Goal: Transaction & Acquisition: Purchase product/service

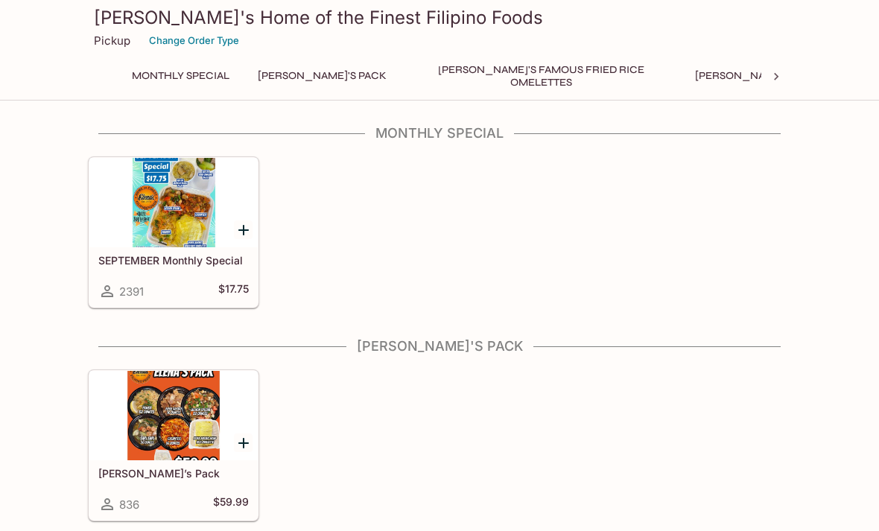
click at [118, 422] on div at bounding box center [173, 415] width 168 height 89
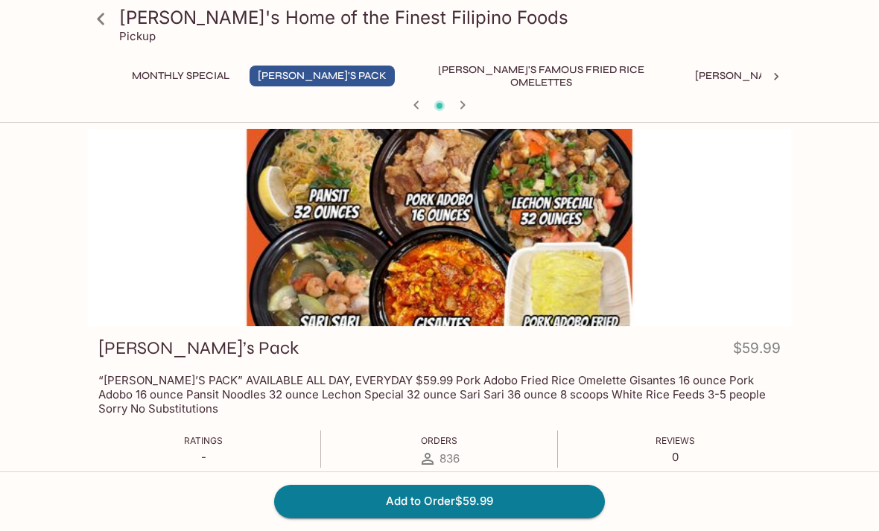
click at [182, 69] on button "Monthly Special" at bounding box center [181, 76] width 114 height 21
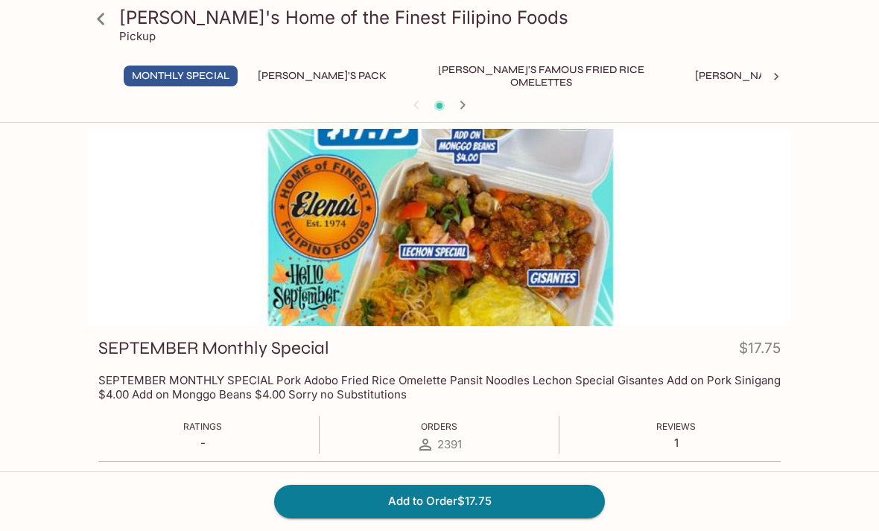
click at [687, 76] on button "[PERSON_NAME]'s Mixed Plates" at bounding box center [782, 76] width 190 height 21
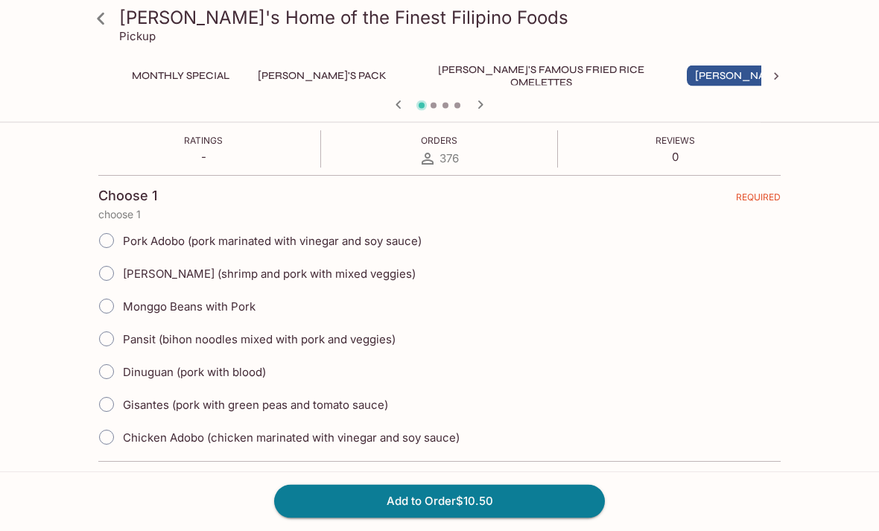
scroll to position [272, 0]
click at [767, 74] on div at bounding box center [776, 77] width 30 height 22
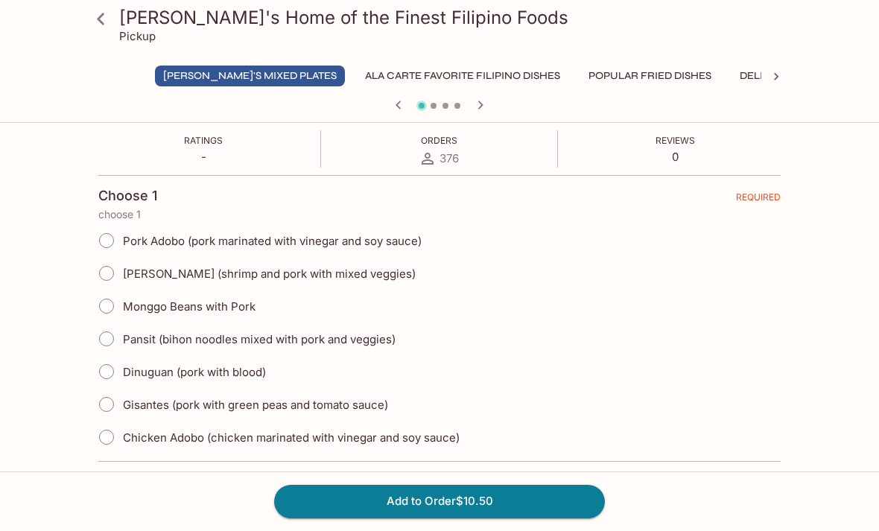
scroll to position [0, 569]
click at [323, 74] on button "Ala Carte Favorite Filipino Dishes" at bounding box center [426, 76] width 212 height 21
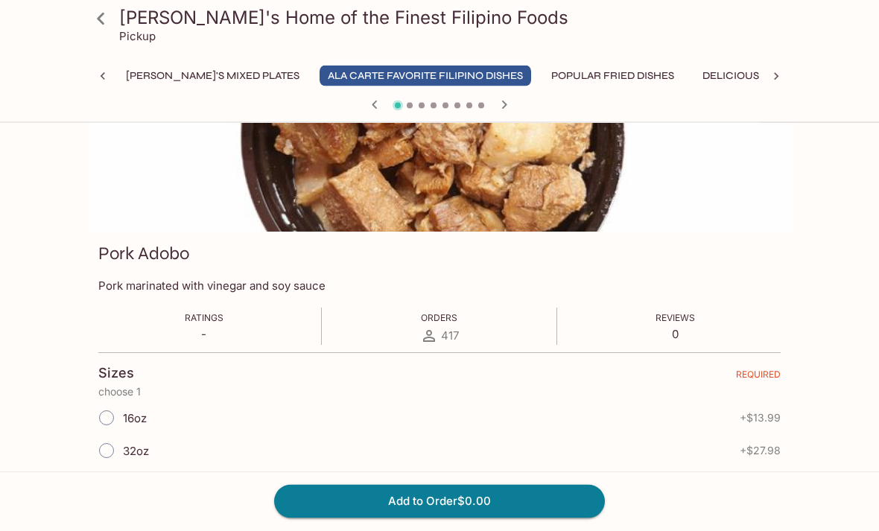
scroll to position [0, 0]
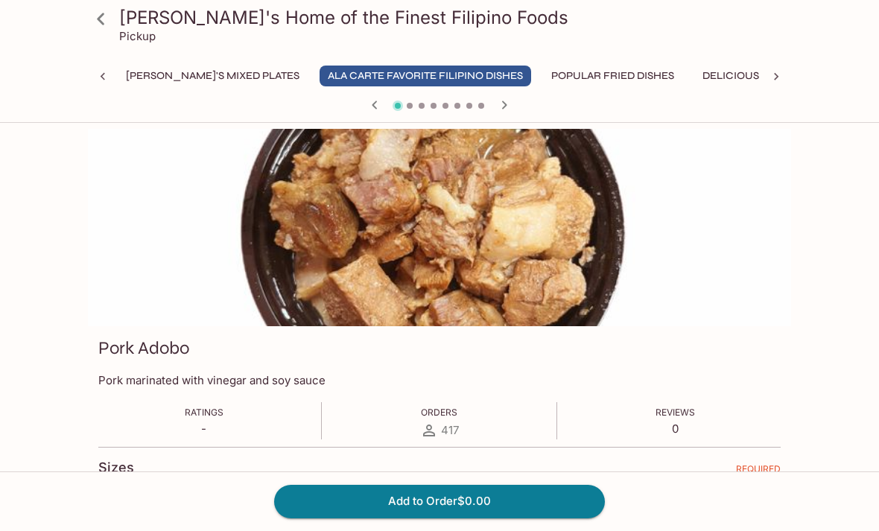
click at [543, 81] on button "Popular Fried Dishes" at bounding box center [612, 76] width 139 height 21
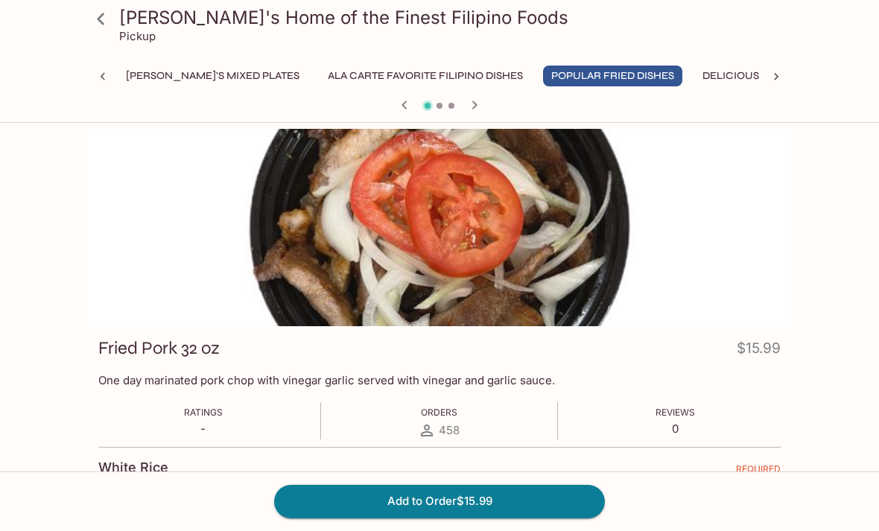
click at [694, 80] on button "Delicious Soups" at bounding box center [749, 76] width 110 height 21
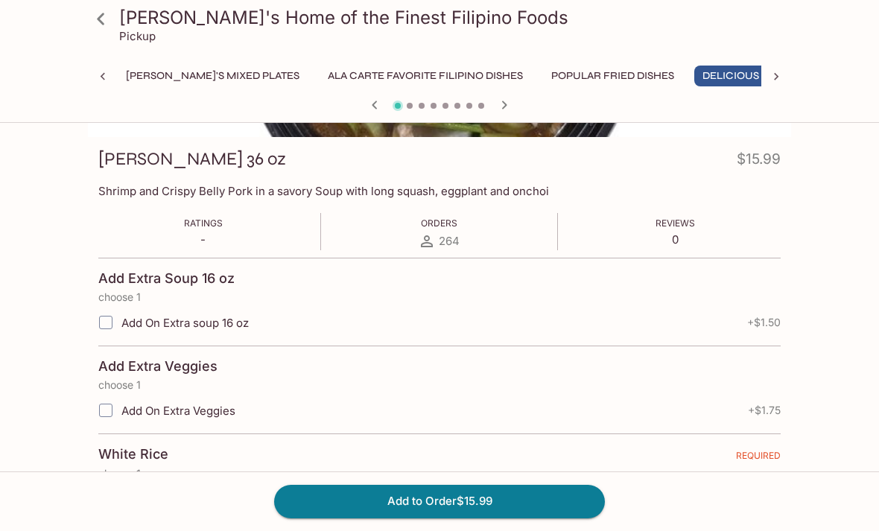
click at [816, 72] on button "Squid and Shrimp Dishes" at bounding box center [894, 76] width 156 height 21
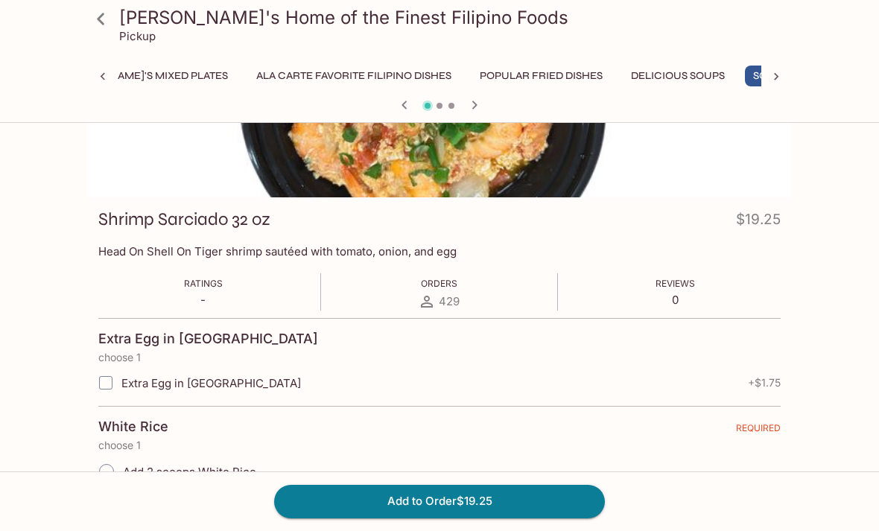
scroll to position [0, 645]
click at [768, 76] on div at bounding box center [776, 77] width 30 height 22
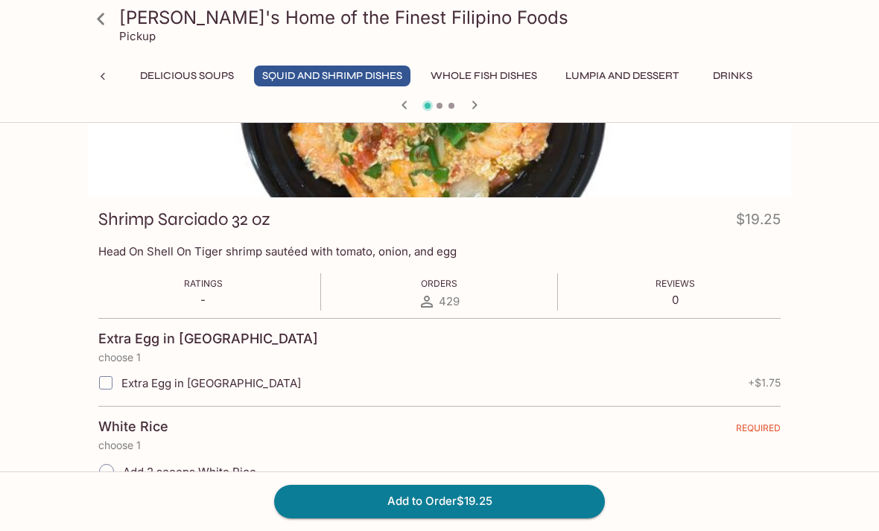
click at [778, 77] on button "Additional Items" at bounding box center [834, 76] width 112 height 21
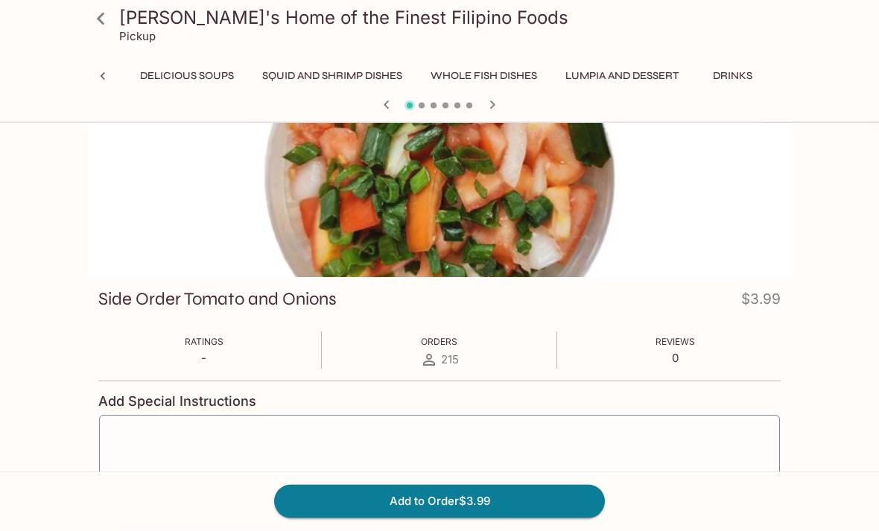
scroll to position [0, 0]
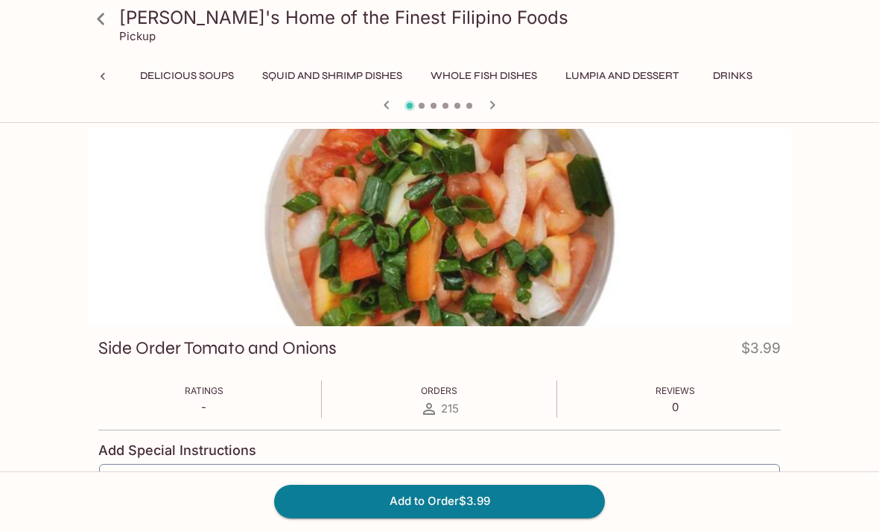
click at [557, 86] on button "Lumpia and Dessert" at bounding box center [622, 76] width 130 height 21
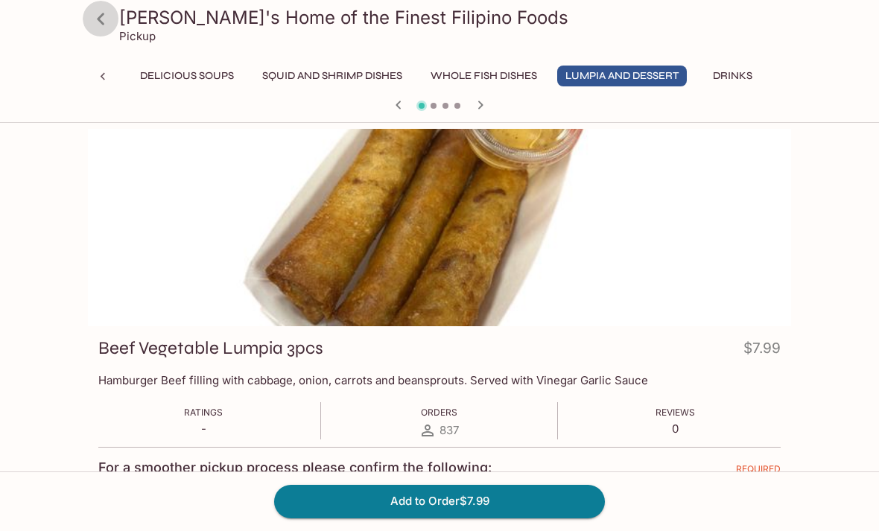
click at [110, 10] on icon at bounding box center [101, 19] width 26 height 26
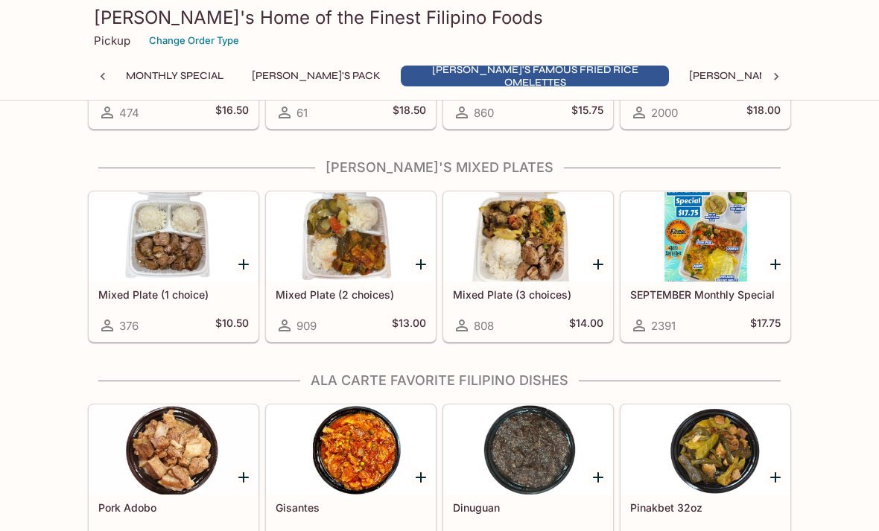
click at [352, 226] on div at bounding box center [351, 236] width 168 height 89
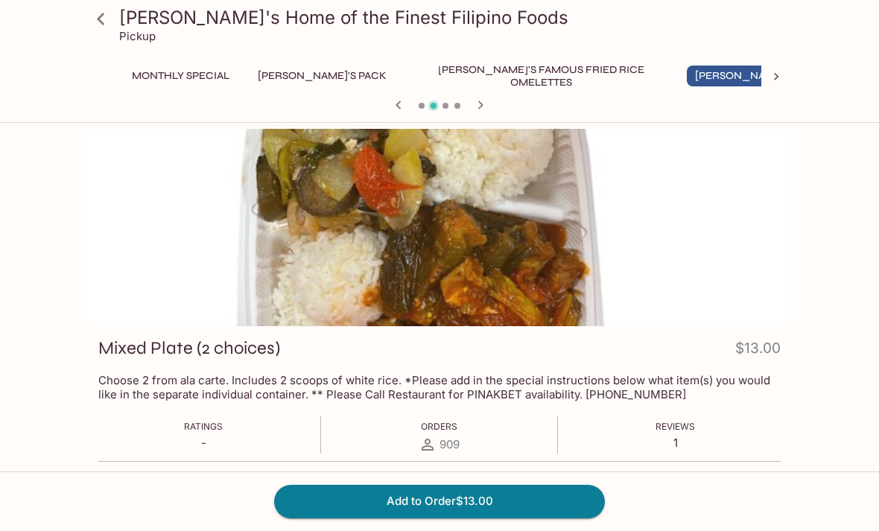
click at [200, 77] on button "Monthly Special" at bounding box center [181, 76] width 114 height 21
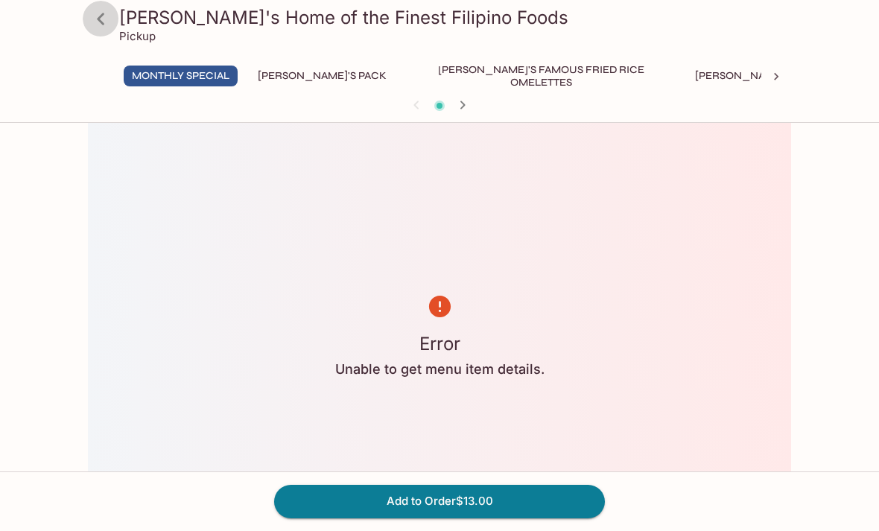
click at [112, 14] on icon at bounding box center [101, 19] width 26 height 26
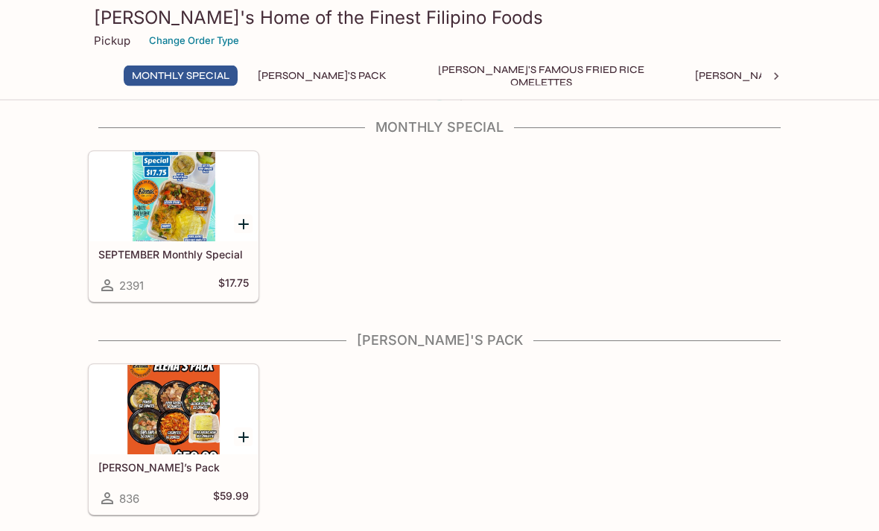
scroll to position [6, 0]
click at [165, 188] on div at bounding box center [173, 196] width 168 height 89
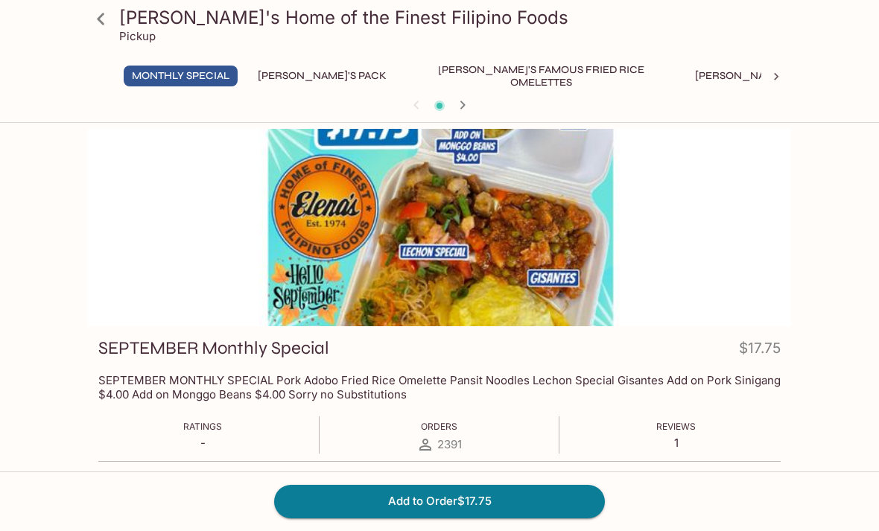
click at [118, 17] on link at bounding box center [100, 18] width 37 height 37
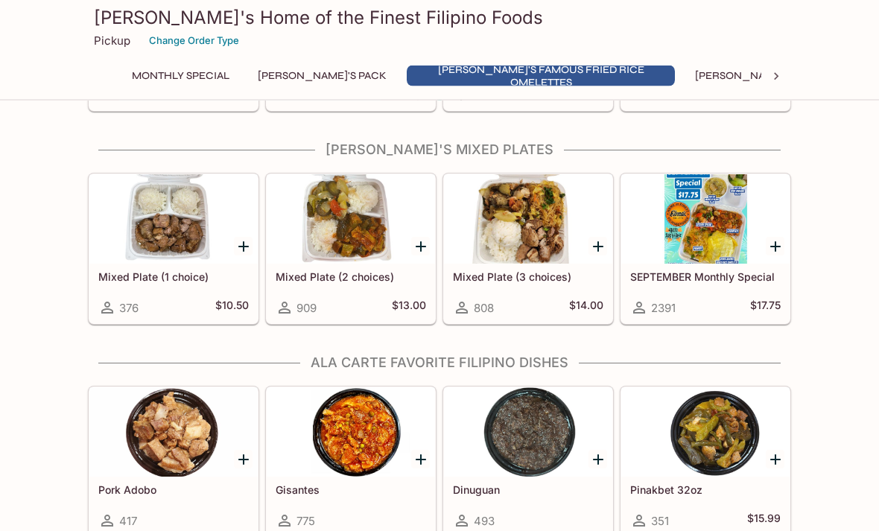
scroll to position [780, 0]
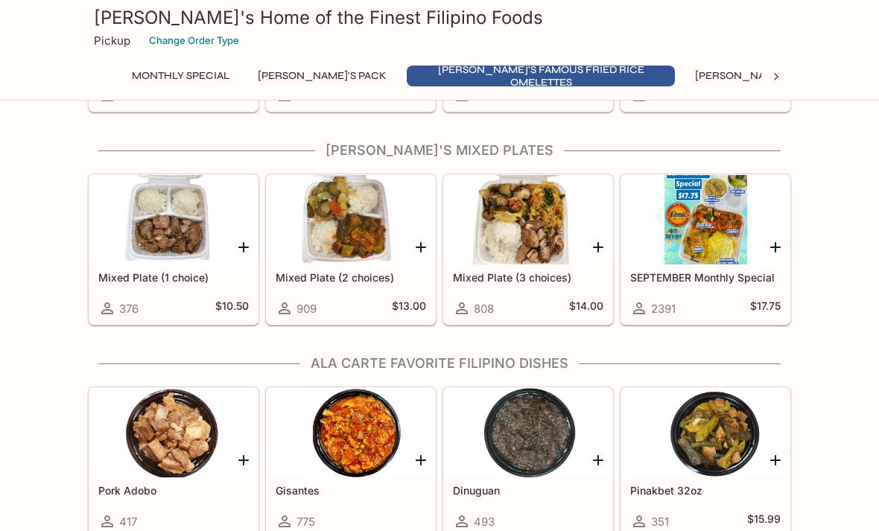
click at [521, 228] on div at bounding box center [528, 219] width 168 height 89
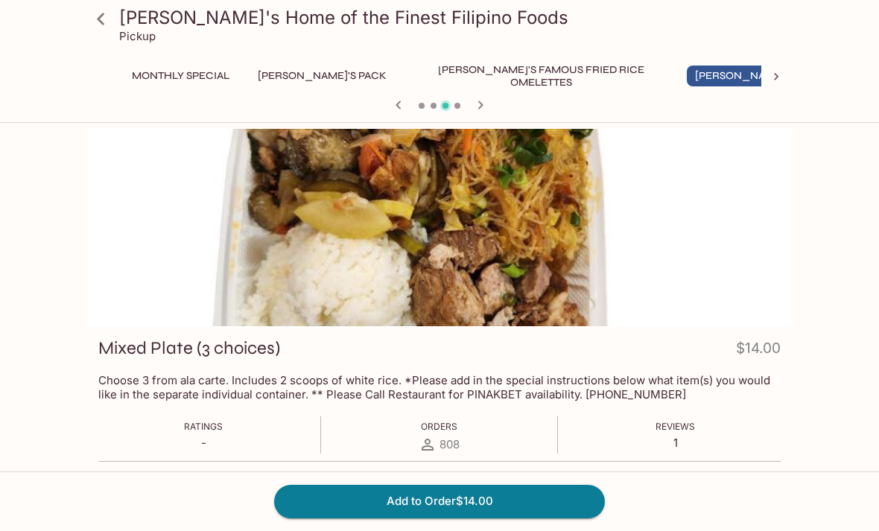
click at [101, 21] on icon at bounding box center [100, 19] width 7 height 12
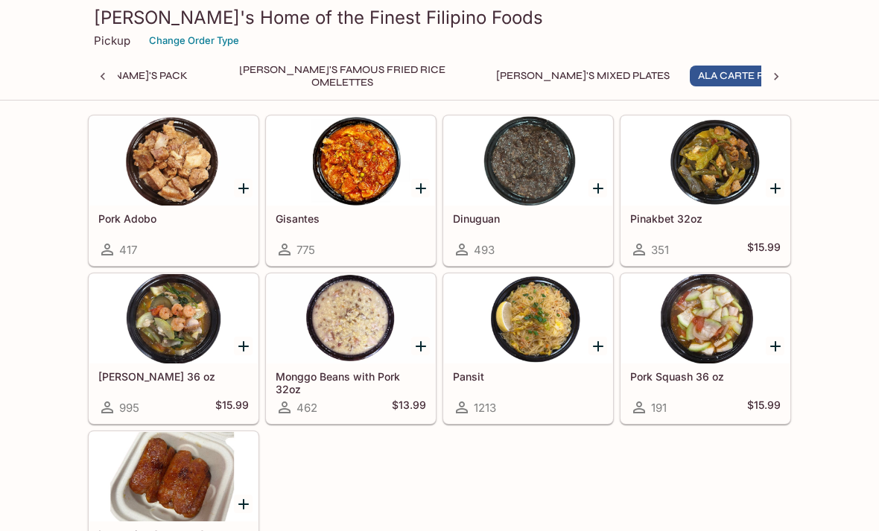
scroll to position [1049, 0]
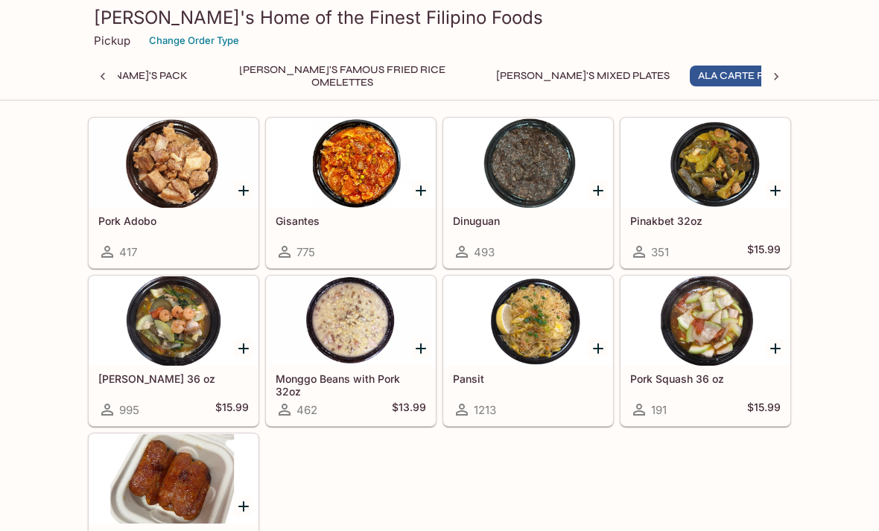
click at [705, 176] on div at bounding box center [705, 162] width 168 height 89
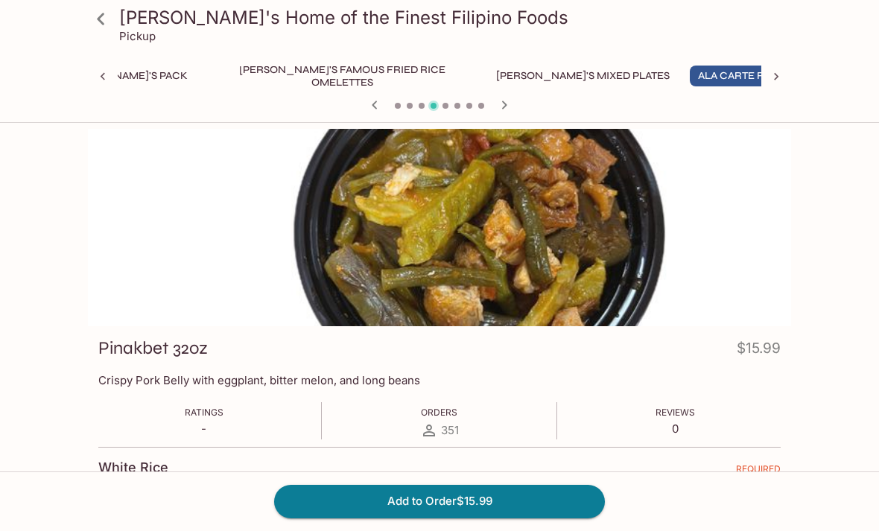
click at [106, 28] on icon at bounding box center [101, 19] width 26 height 26
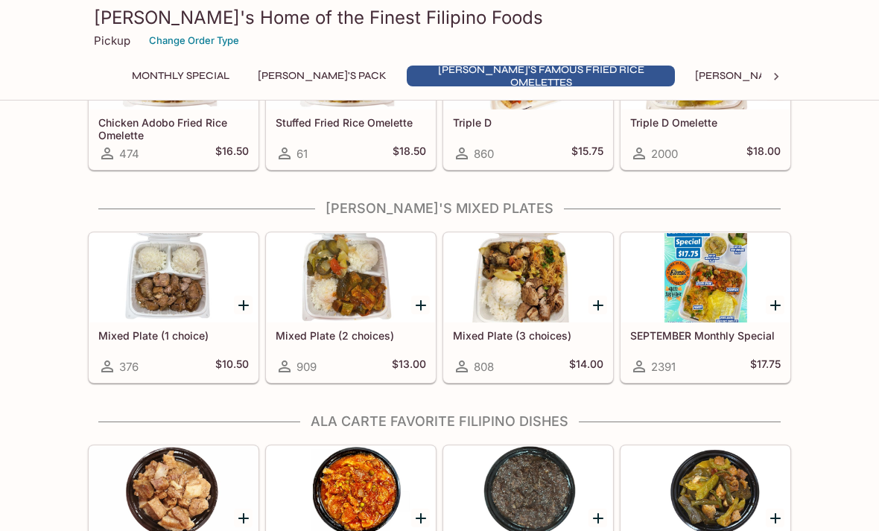
scroll to position [720, 0]
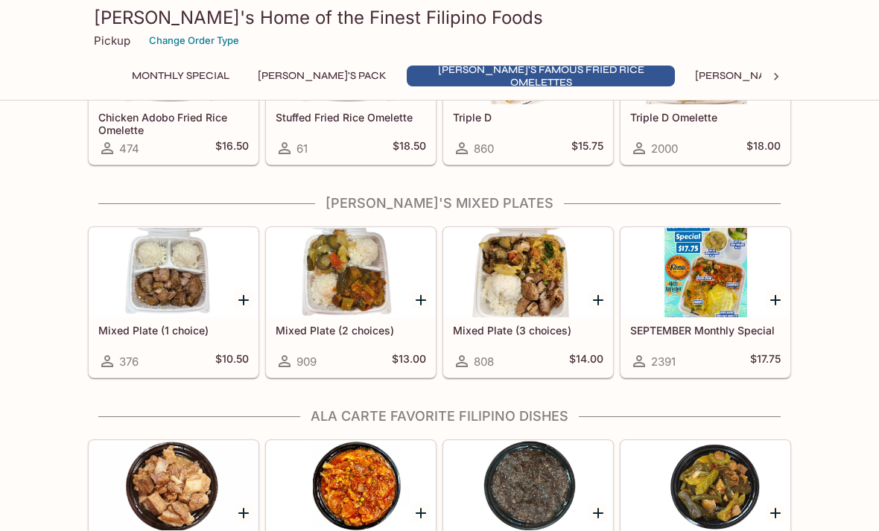
scroll to position [725, 0]
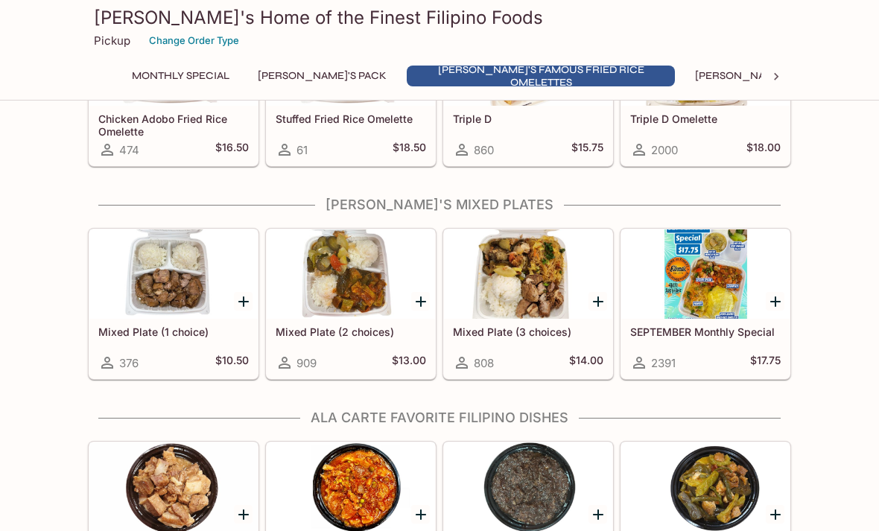
click at [338, 296] on div at bounding box center [351, 273] width 168 height 89
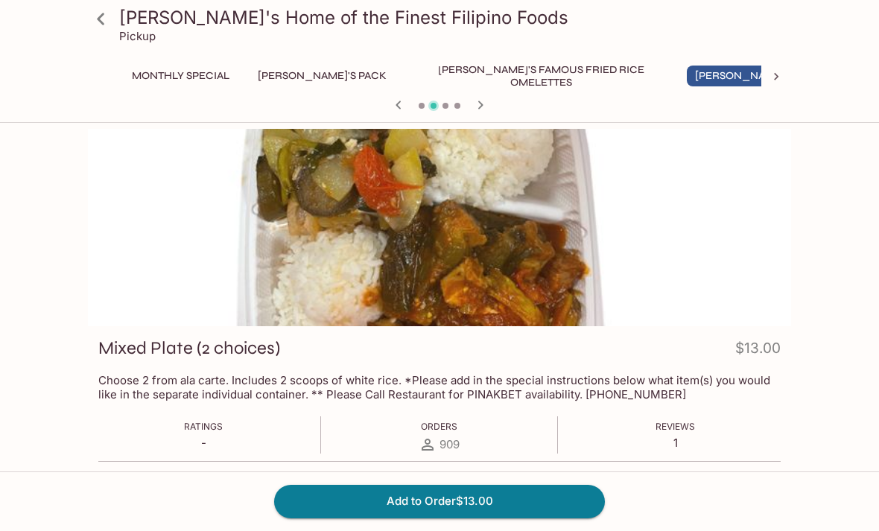
click at [109, 19] on icon at bounding box center [101, 19] width 26 height 26
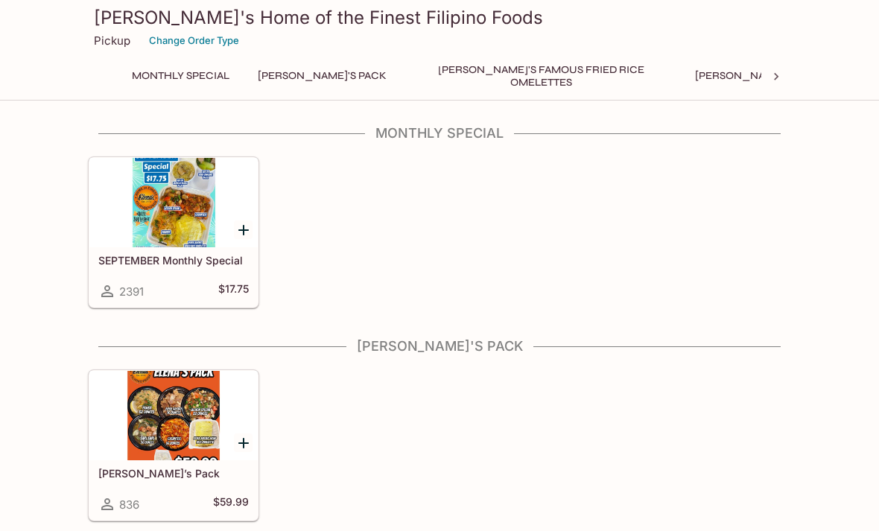
click at [178, 219] on div at bounding box center [173, 202] width 168 height 89
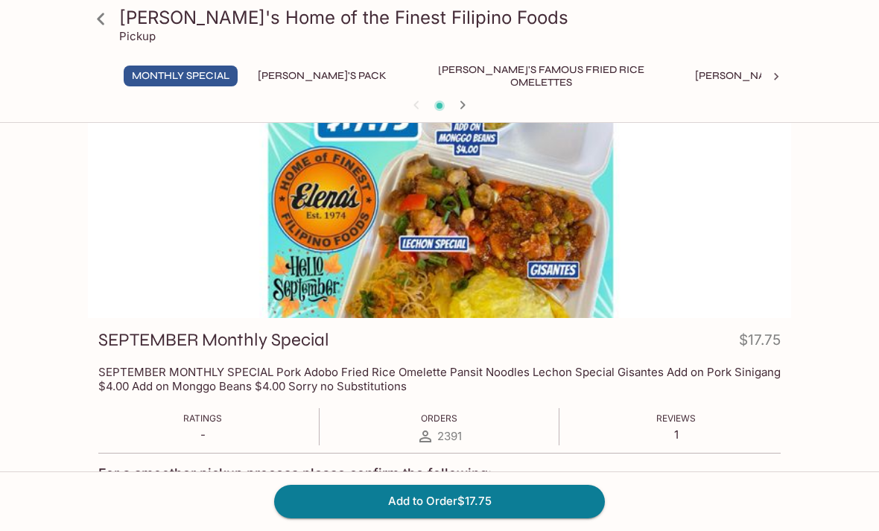
scroll to position [18, 0]
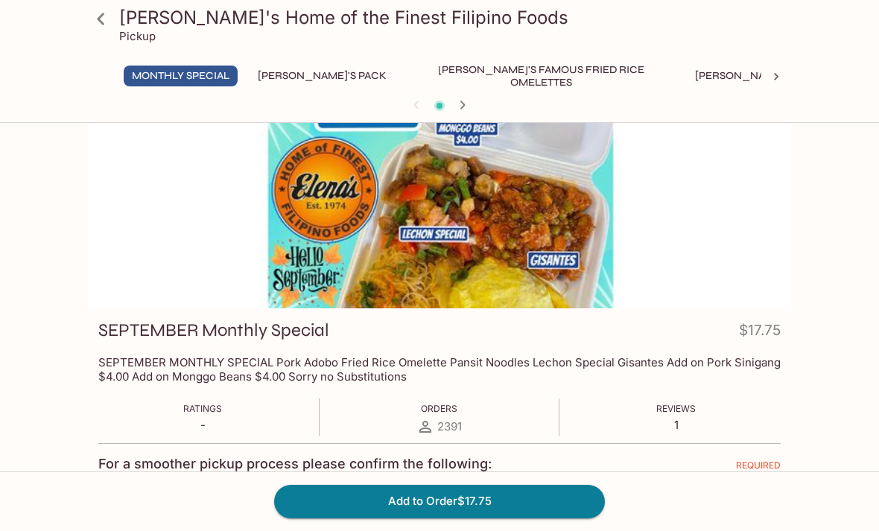
click at [95, 17] on icon at bounding box center [101, 19] width 26 height 26
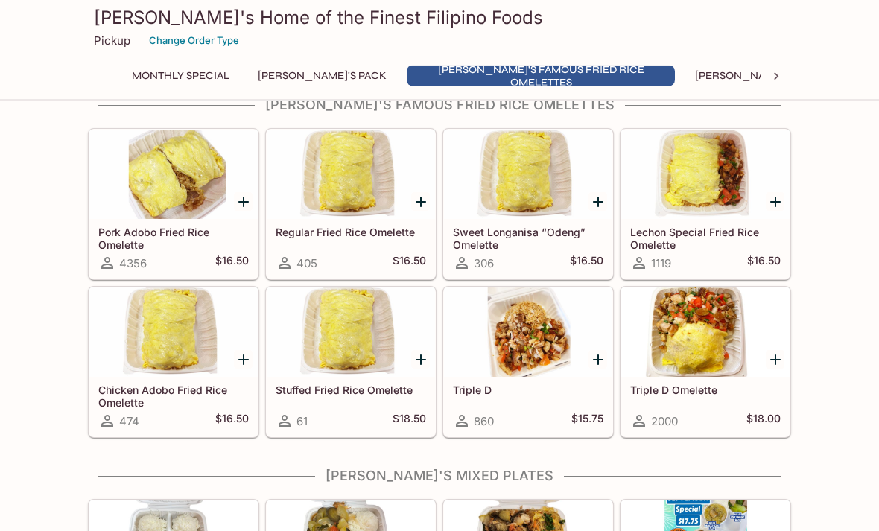
scroll to position [454, 0]
click at [528, 344] on div at bounding box center [528, 332] width 168 height 89
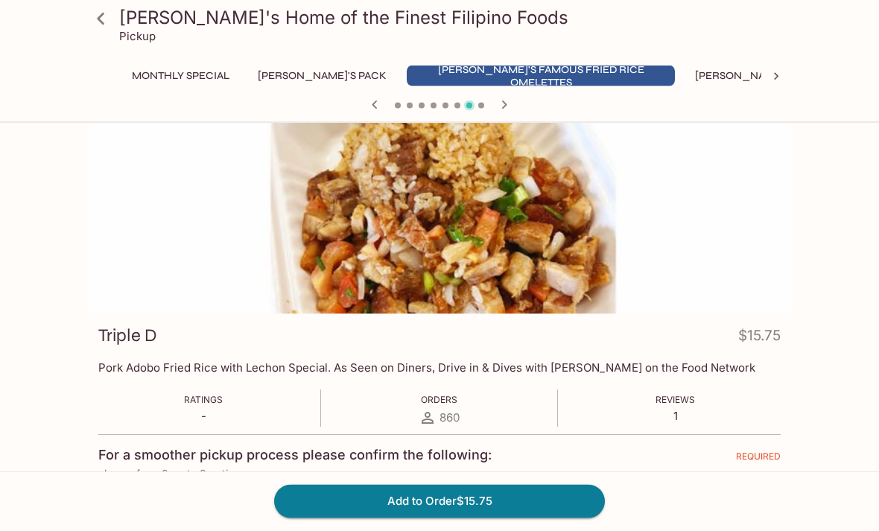
scroll to position [13, 0]
click at [115, 12] on link at bounding box center [100, 18] width 37 height 37
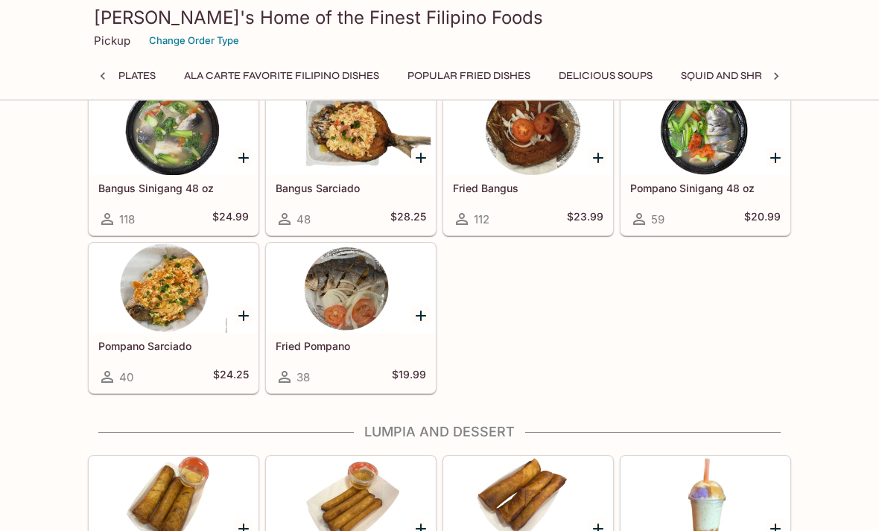
scroll to position [0, 777]
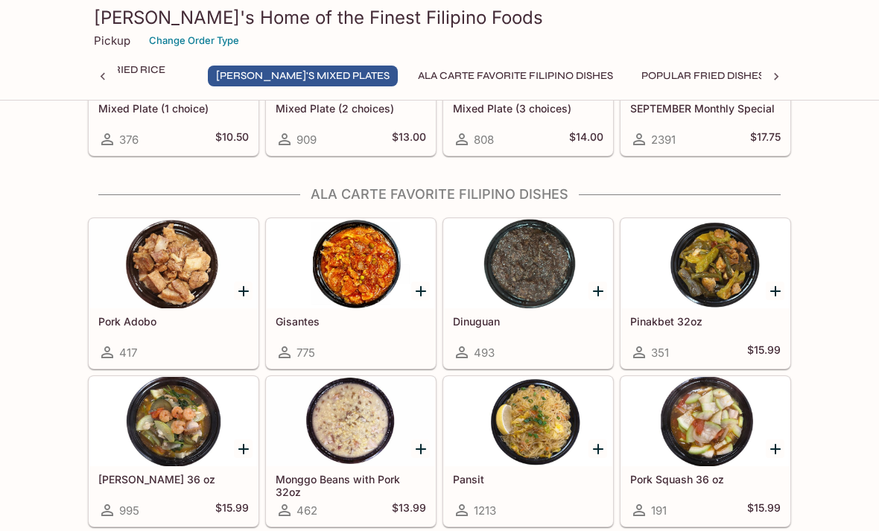
click at [519, 422] on div at bounding box center [528, 421] width 168 height 89
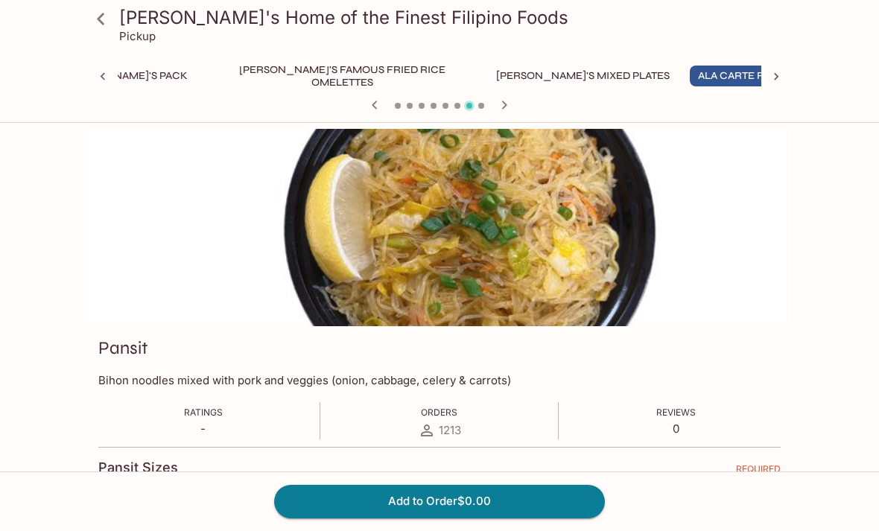
click at [114, 25] on link at bounding box center [100, 18] width 37 height 37
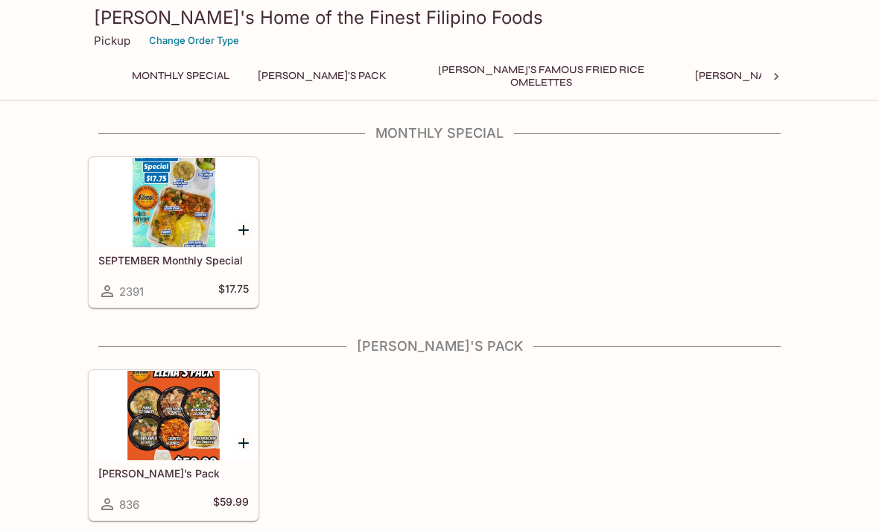
click at [116, 34] on p "Pickup" at bounding box center [112, 41] width 36 height 14
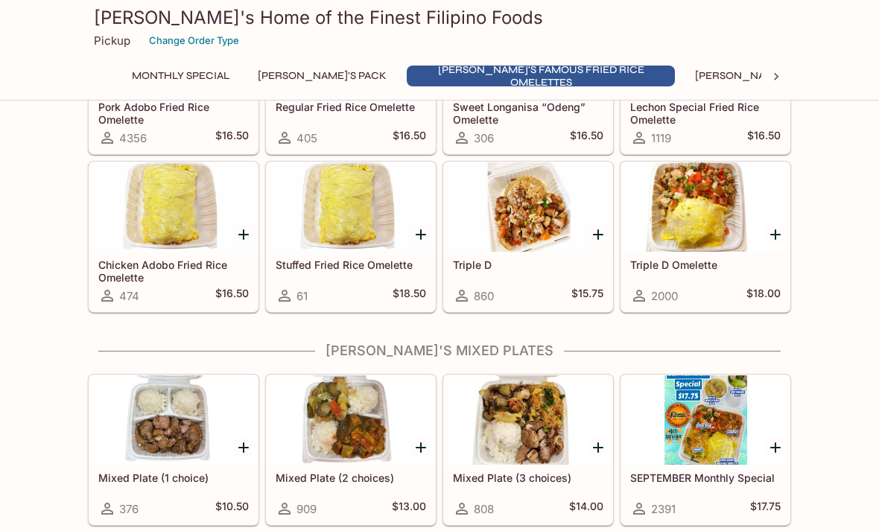
click at [527, 241] on div at bounding box center [528, 206] width 168 height 89
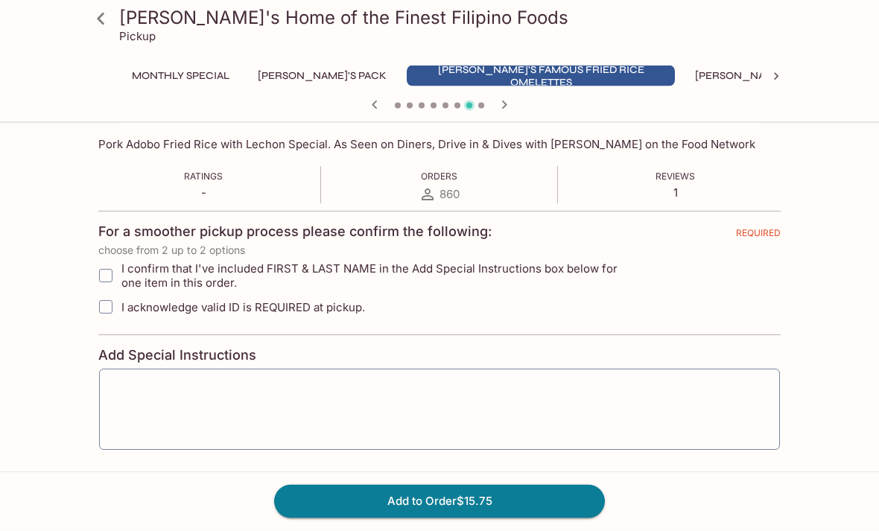
click at [116, 271] on input "I confirm that I've included FIRST & LAST NAME in the Add Special Instructions …" at bounding box center [106, 276] width 30 height 30
checkbox input "true"
click at [116, 305] on input "I acknowledge valid ID is REQUIRED at pickup." at bounding box center [106, 307] width 30 height 30
checkbox input "true"
click at [595, 396] on textarea at bounding box center [439, 409] width 660 height 57
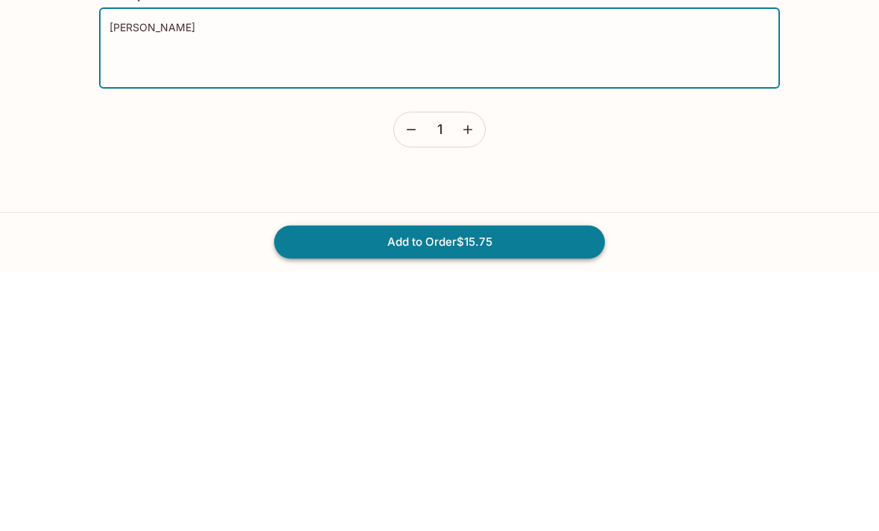
type textarea "[PERSON_NAME]"
click at [582, 485] on button "Add to Order $15.75" at bounding box center [439, 501] width 331 height 33
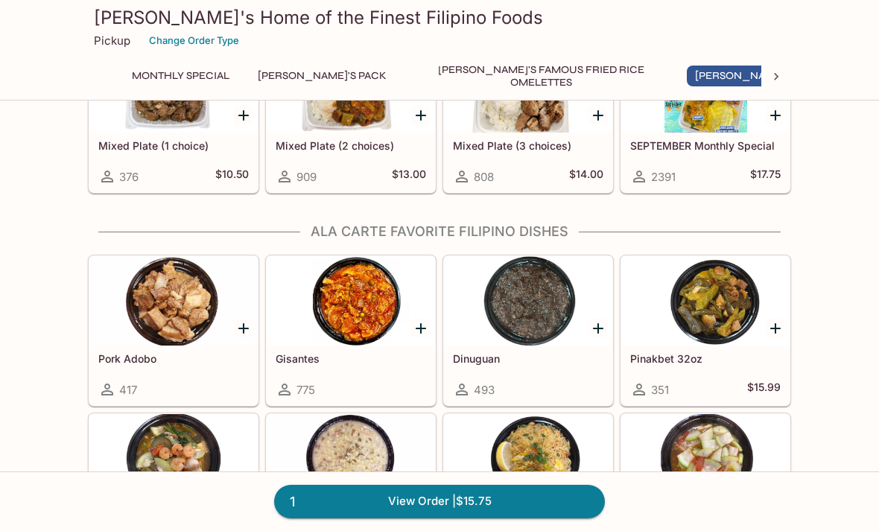
click at [716, 311] on div at bounding box center [705, 300] width 168 height 89
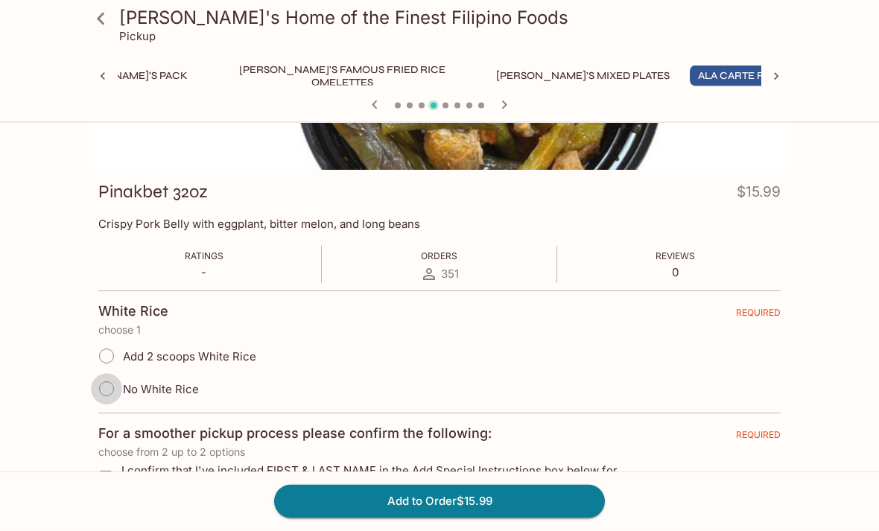
click at [109, 394] on input "No White Rice" at bounding box center [106, 389] width 31 height 31
radio input "true"
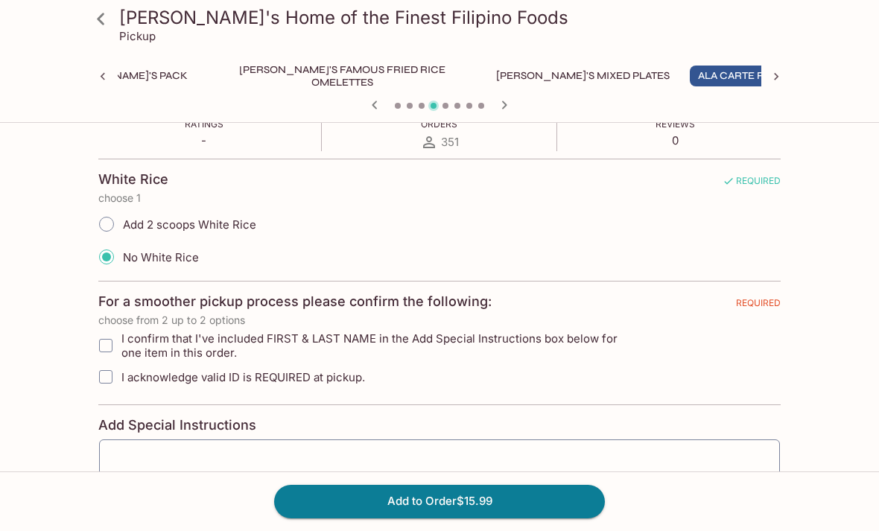
click at [109, 349] on input "I confirm that I've included FIRST & LAST NAME in the Add Special Instructions …" at bounding box center [106, 346] width 30 height 30
checkbox input "true"
click at [99, 376] on input "I acknowledge valid ID is REQUIRED at pickup." at bounding box center [106, 377] width 30 height 30
checkbox input "true"
click at [133, 463] on textarea at bounding box center [439, 479] width 660 height 57
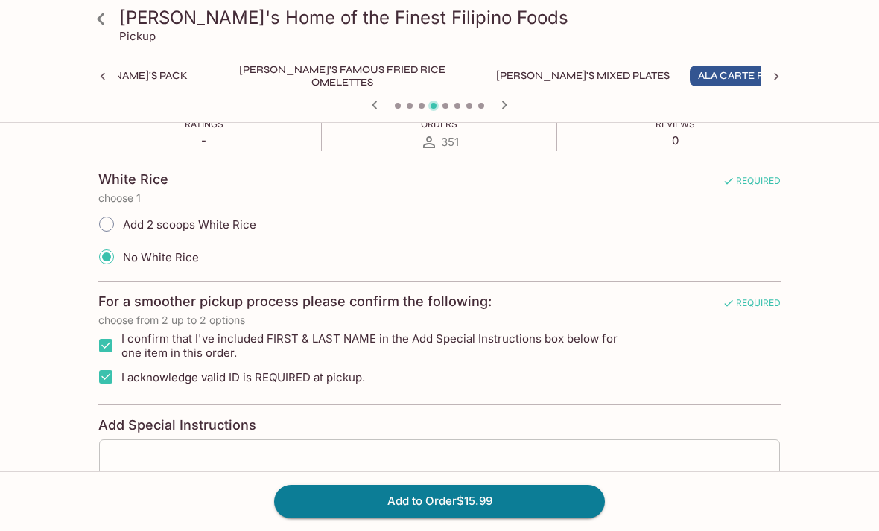
scroll to position [369, 0]
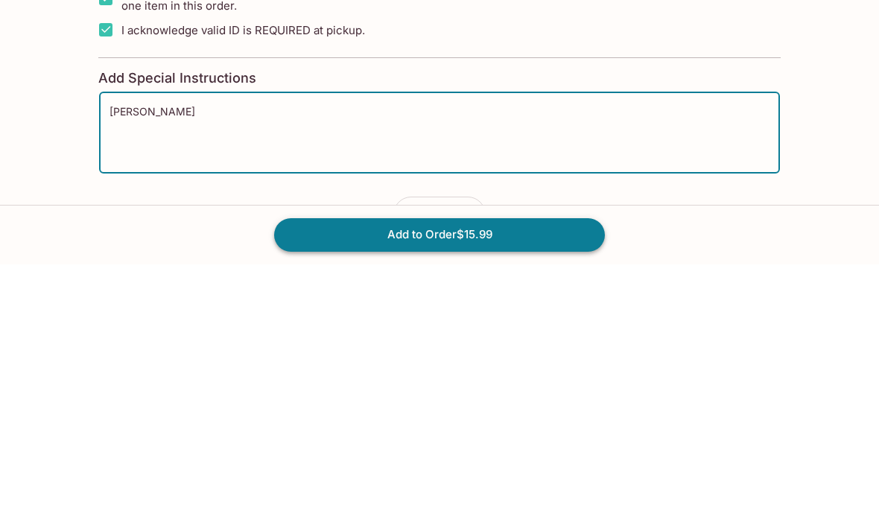
type textarea "[PERSON_NAME]"
click at [562, 485] on button "Add to Order $15.99" at bounding box center [439, 501] width 331 height 33
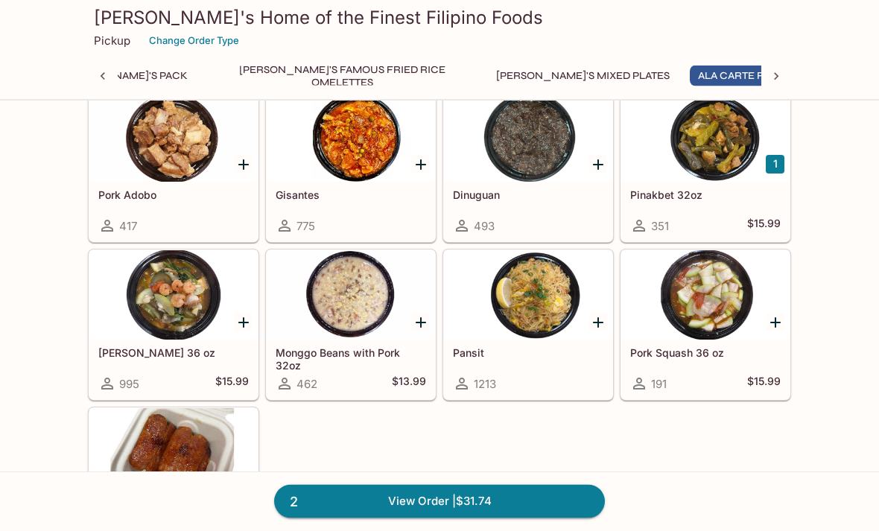
scroll to position [1076, 0]
click at [533, 317] on div at bounding box center [528, 294] width 168 height 89
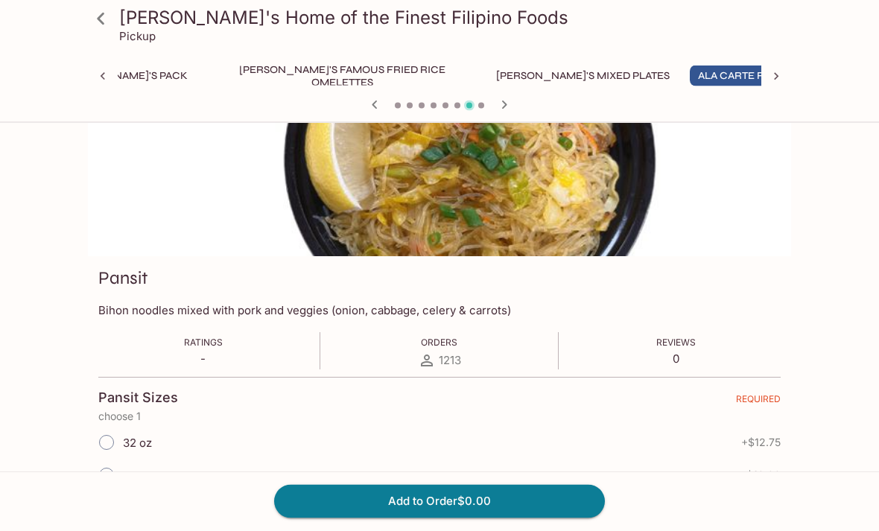
scroll to position [74, 0]
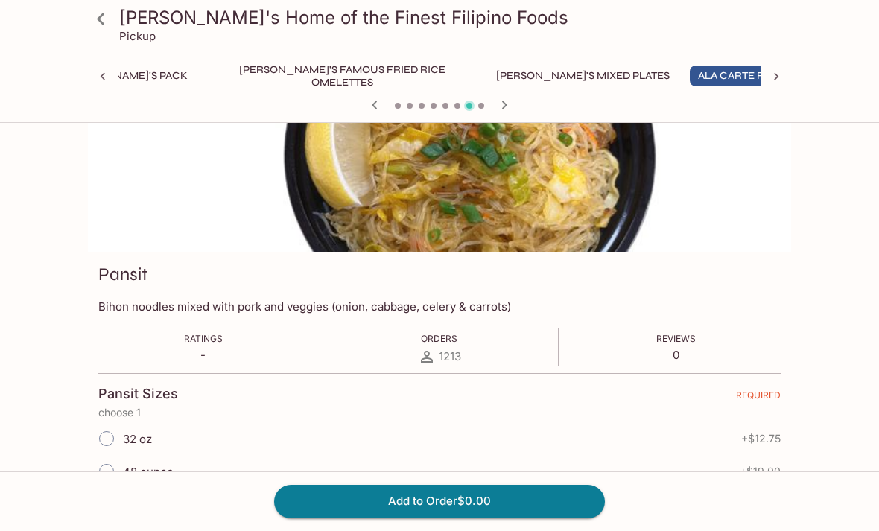
click at [106, 436] on input "32 oz" at bounding box center [106, 438] width 31 height 31
radio input "true"
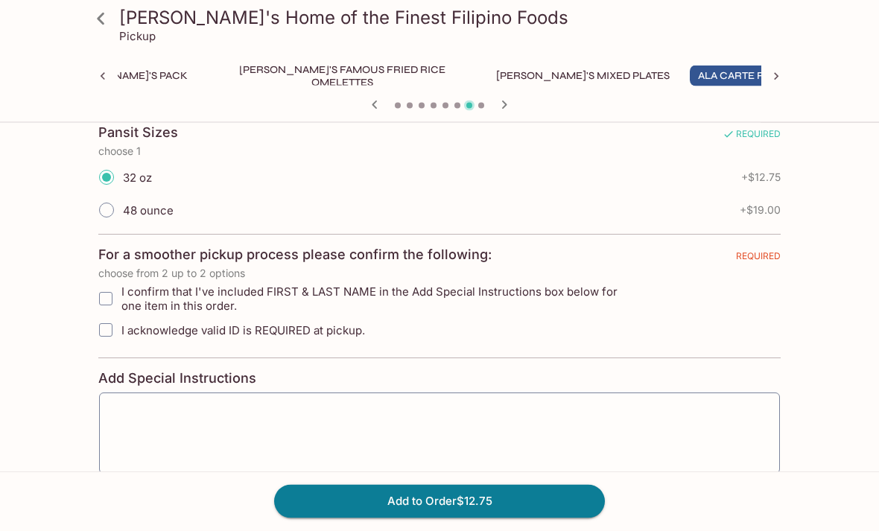
scroll to position [347, 0]
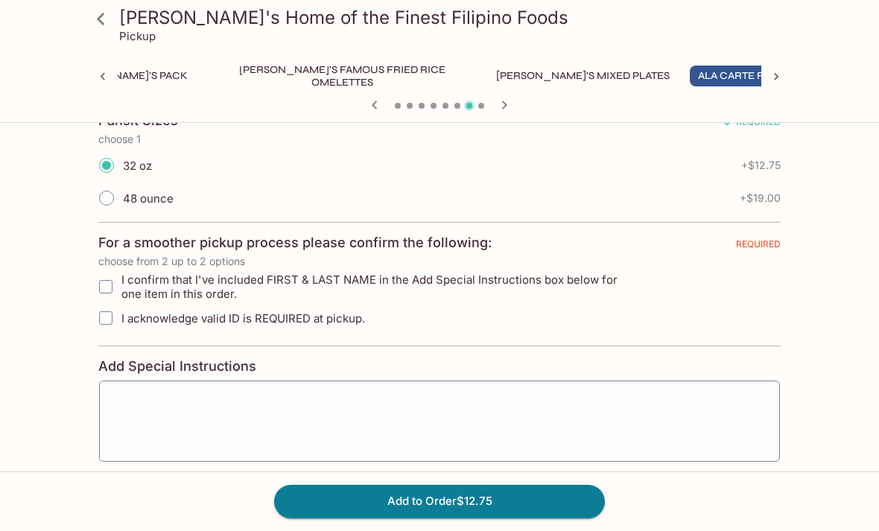
click at [107, 286] on input "I confirm that I've included FIRST & LAST NAME in the Add Special Instructions …" at bounding box center [106, 287] width 30 height 30
checkbox input "true"
click at [107, 323] on input "I acknowledge valid ID is REQUIRED at pickup." at bounding box center [106, 318] width 30 height 30
checkbox input "true"
click at [132, 413] on textarea at bounding box center [439, 421] width 660 height 57
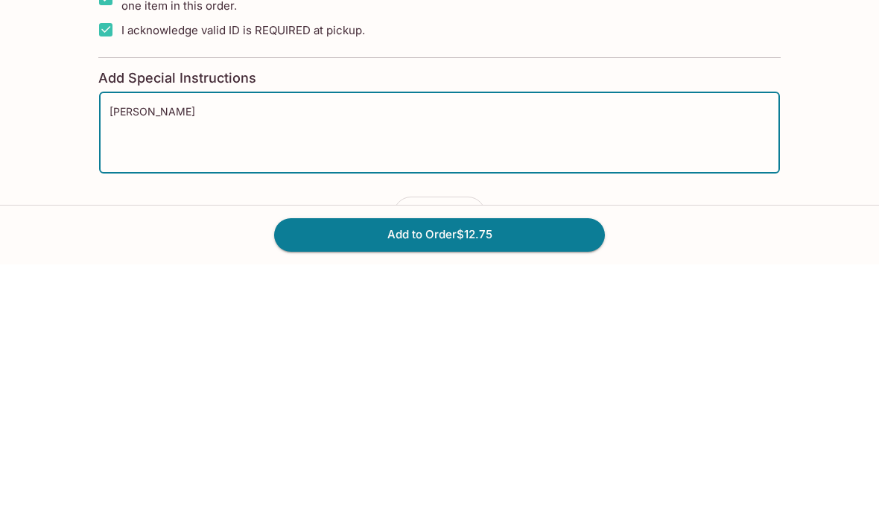
scroll to position [451, 0]
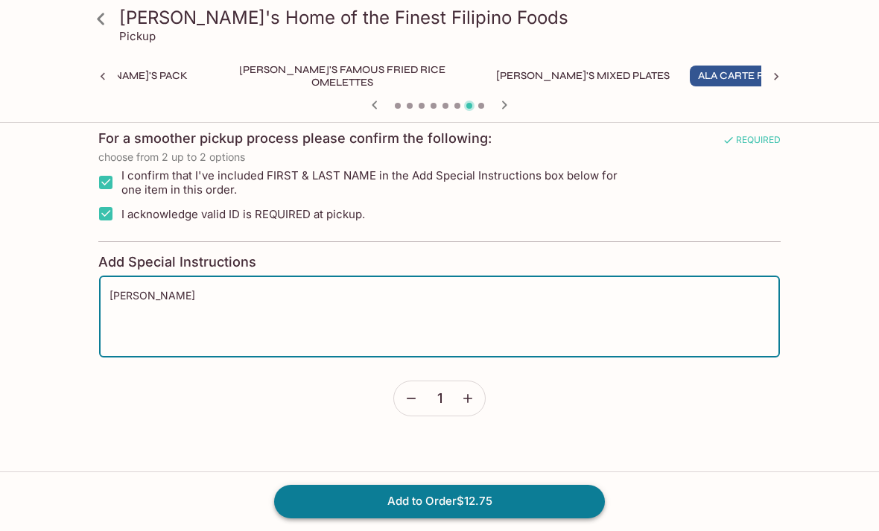
type textarea "[PERSON_NAME]"
click at [547, 518] on button "Add to Order $12.75" at bounding box center [439, 501] width 331 height 33
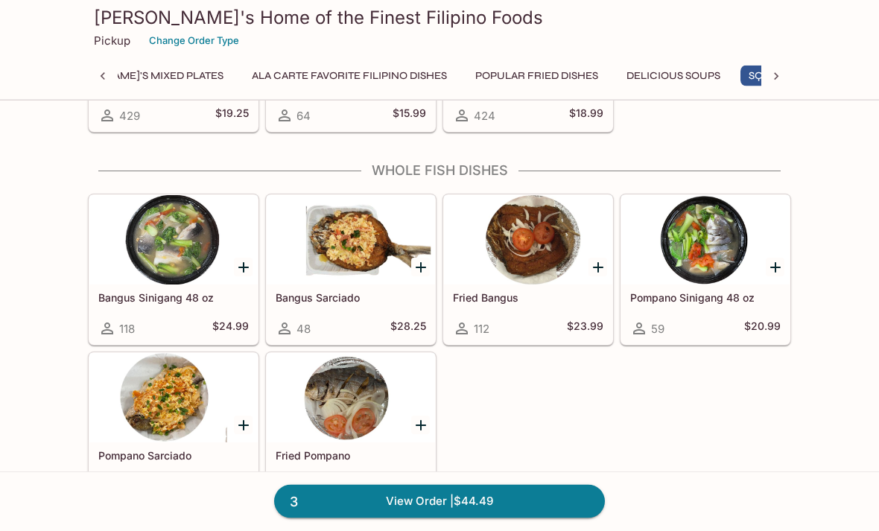
scroll to position [2414, 0]
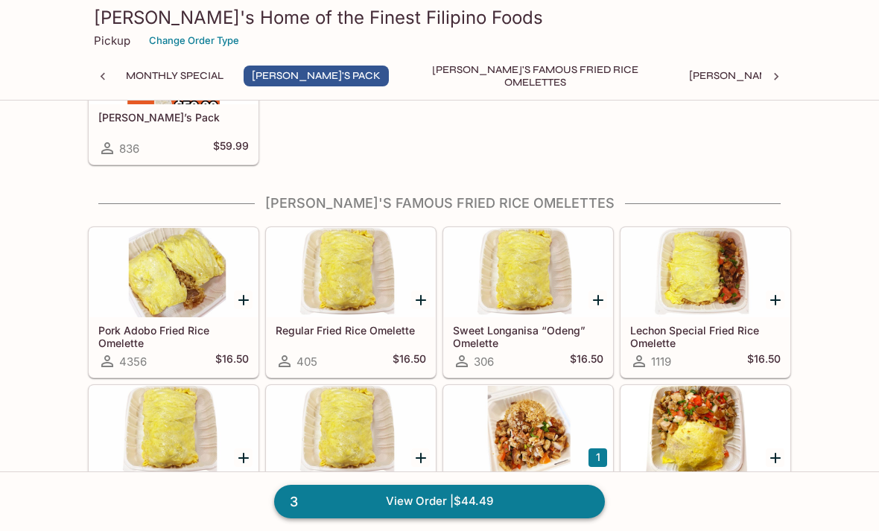
click at [425, 518] on link "3 View Order | $44.49" at bounding box center [439, 501] width 331 height 33
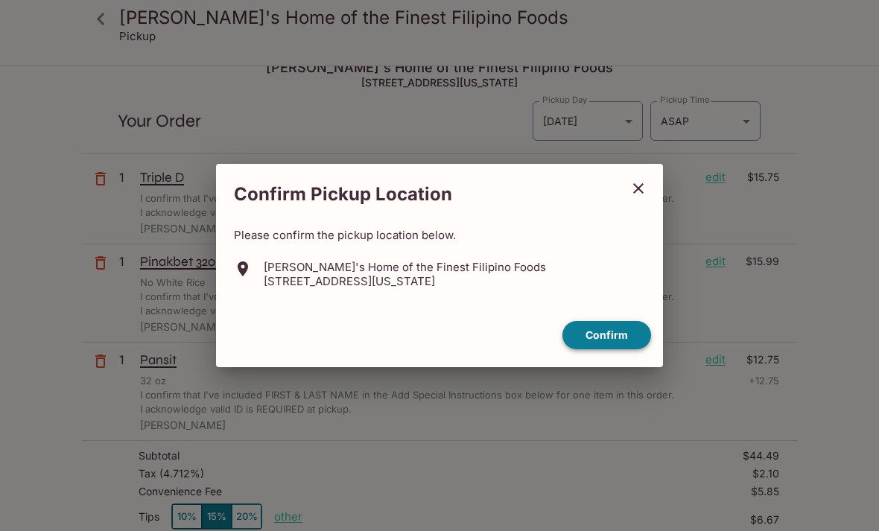
click at [620, 350] on button "Confirm" at bounding box center [606, 335] width 89 height 29
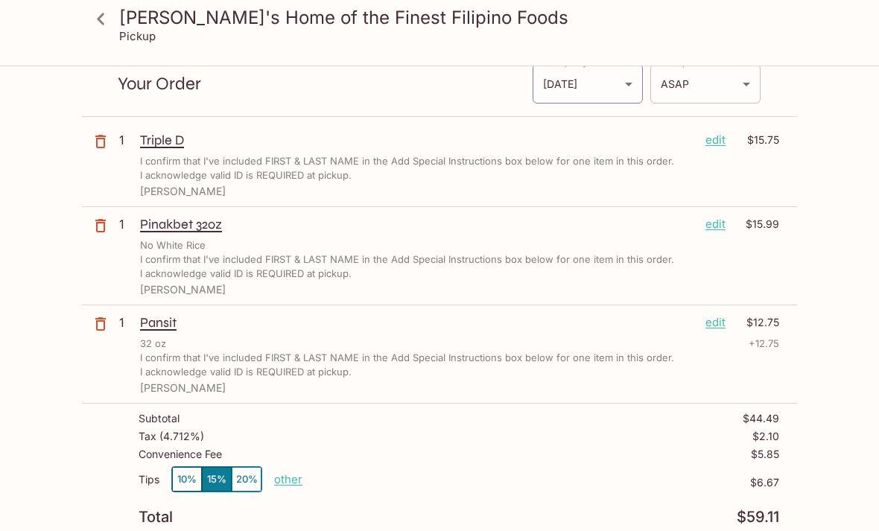
click at [740, 86] on body "[PERSON_NAME]'s Home of the Finest Filipino Foods Pickup [PERSON_NAME]'s Home o…" at bounding box center [439, 275] width 879 height 531
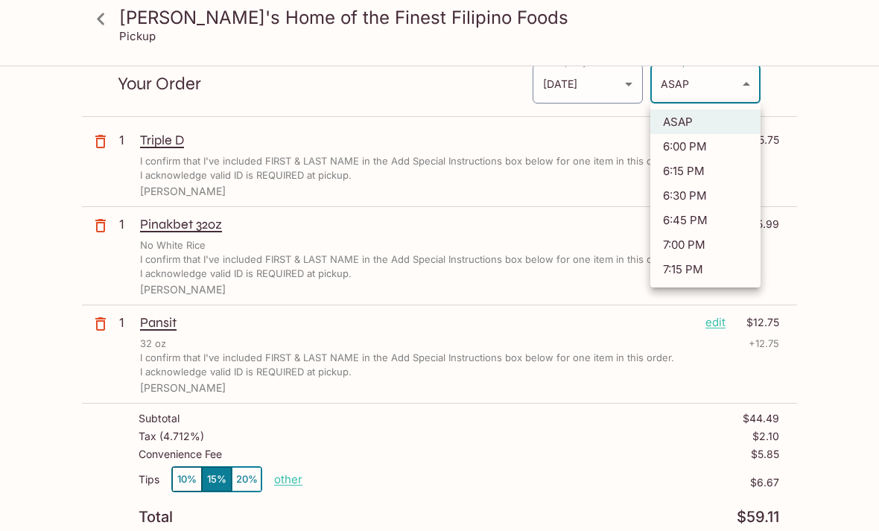
click at [705, 151] on li "6:00 PM" at bounding box center [705, 146] width 110 height 25
type input "[DATE]T04:00:41.000000Z"
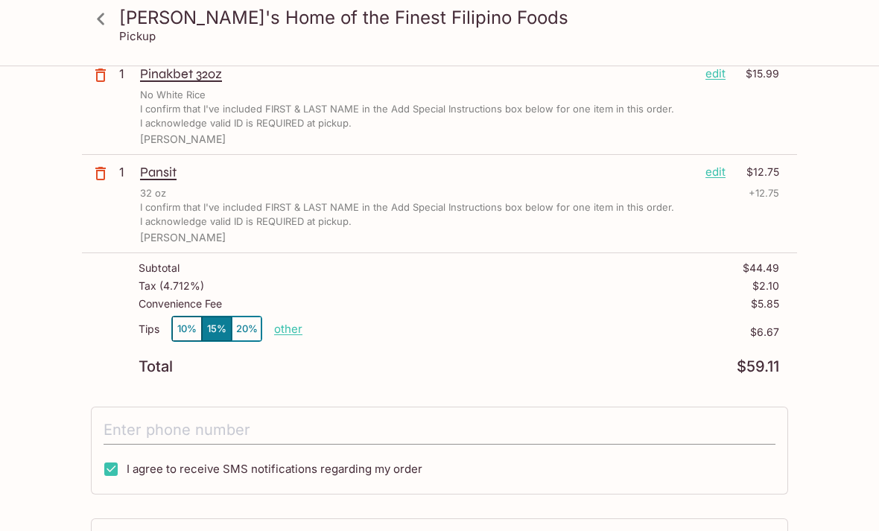
click at [331, 431] on input "tel" at bounding box center [440, 430] width 672 height 28
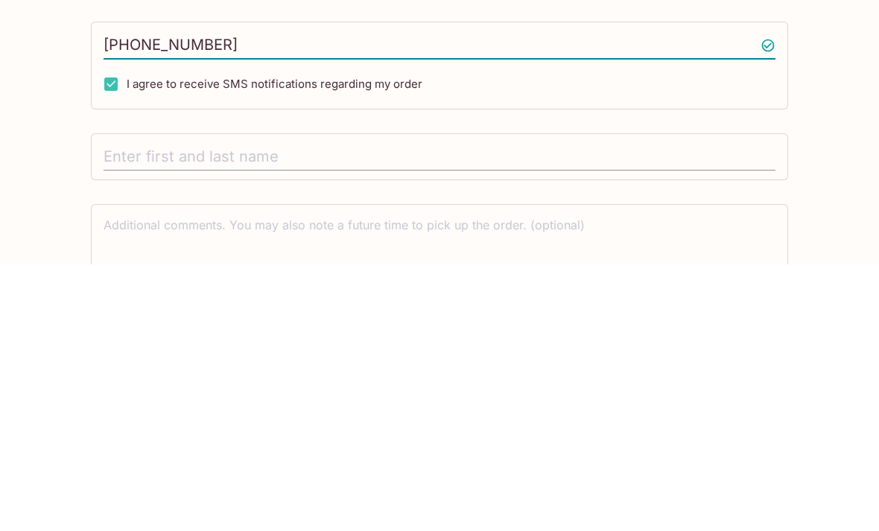
type input "[PHONE_NUMBER]"
click at [678, 410] on input "text" at bounding box center [440, 424] width 672 height 28
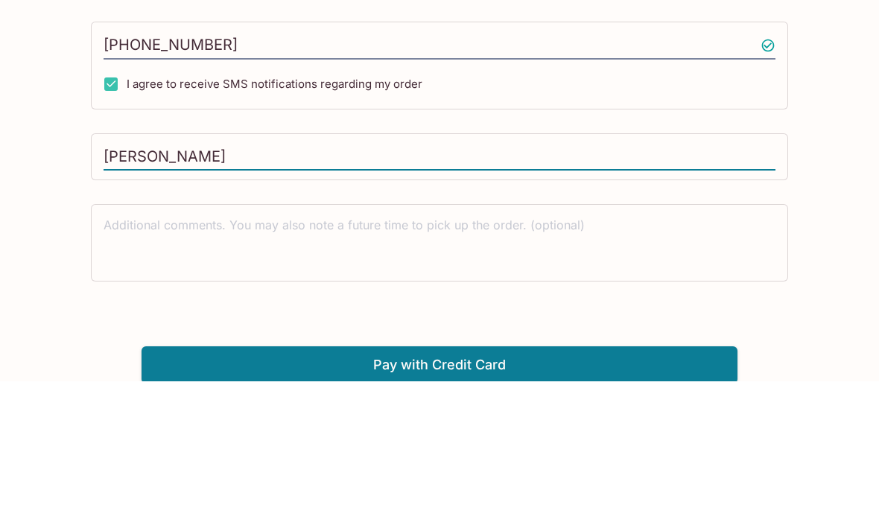
scroll to position [444, 0]
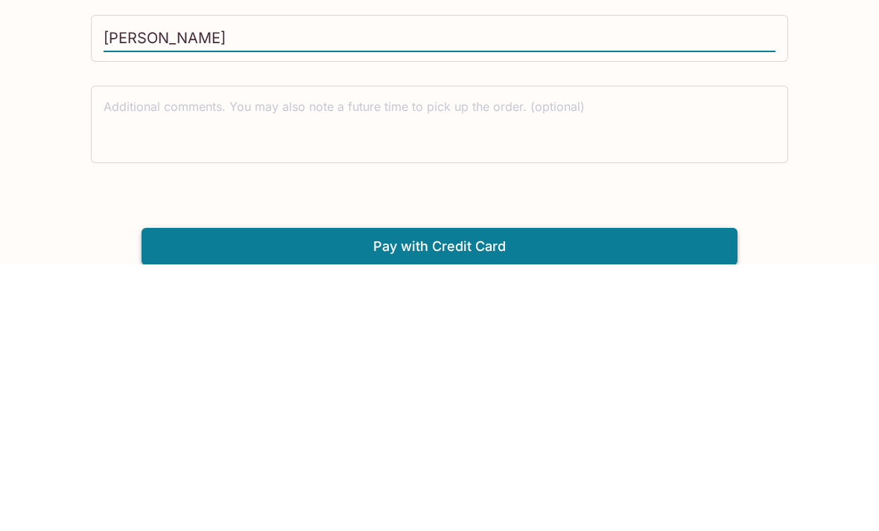
type input "[PERSON_NAME]"
click at [710, 495] on button "Pay with Credit Card" at bounding box center [440, 513] width 596 height 37
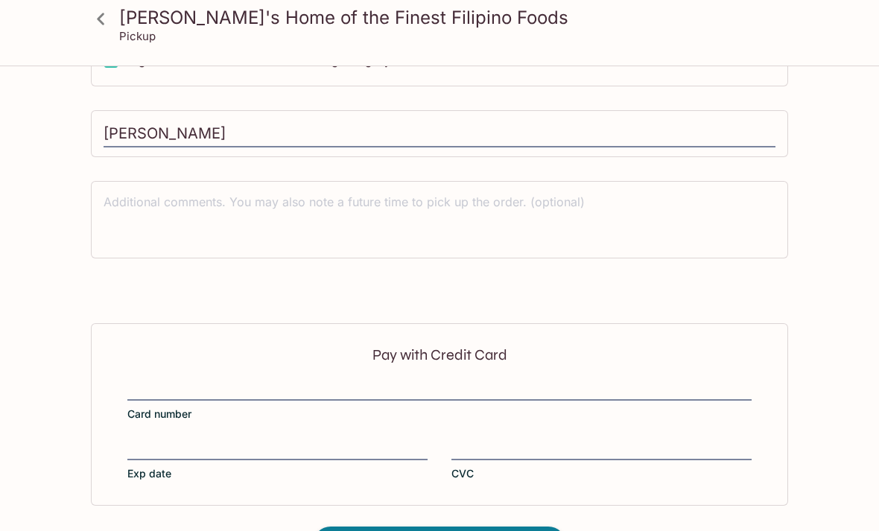
scroll to position [620, 0]
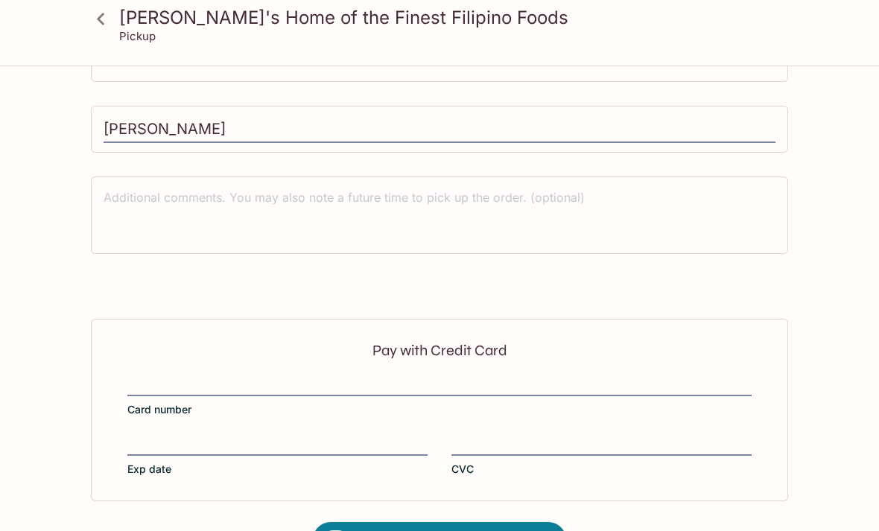
click at [381, 375] on div at bounding box center [439, 385] width 624 height 21
click at [381, 376] on input "Card number" at bounding box center [439, 376] width 624 height 1
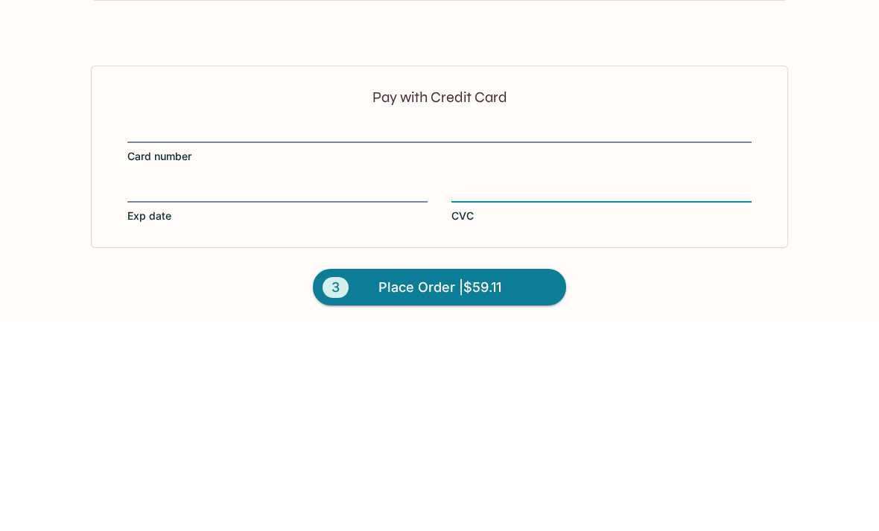
scroll to position [667, 0]
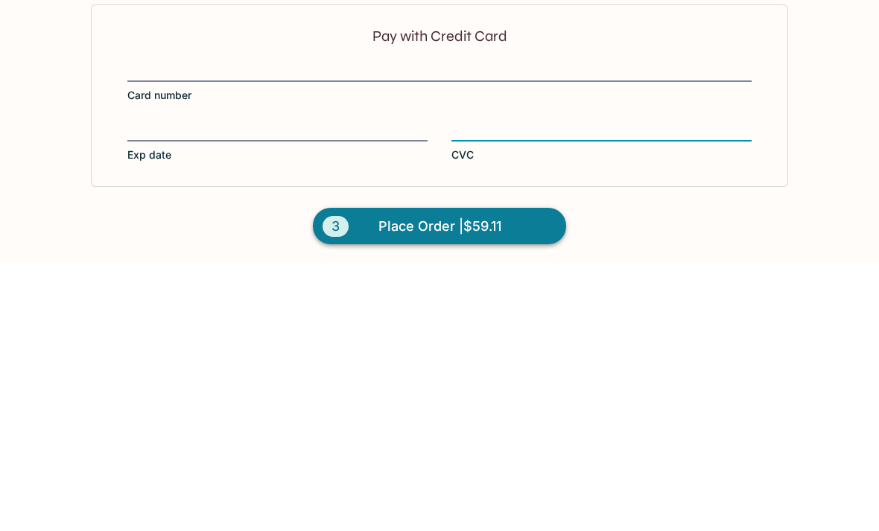
click at [500, 481] on span "Place Order | $59.11" at bounding box center [439, 493] width 123 height 24
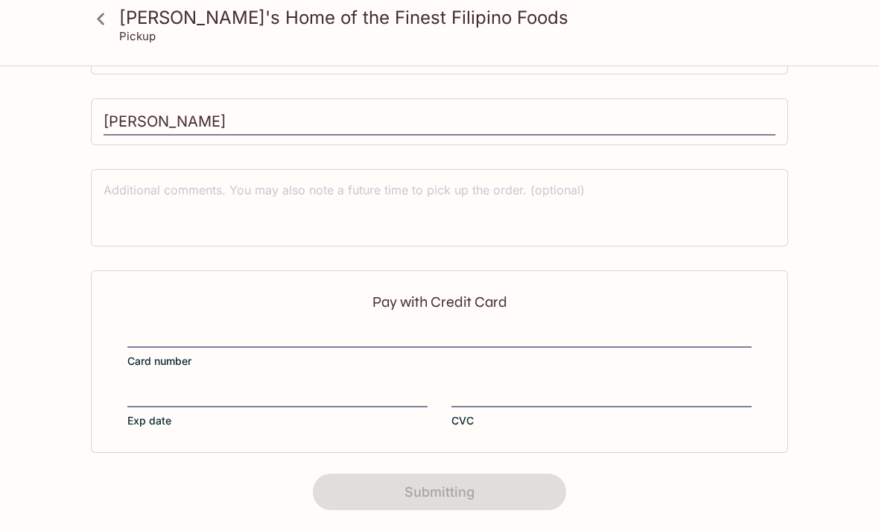
scroll to position [0, 0]
